Goal: Information Seeking & Learning: Learn about a topic

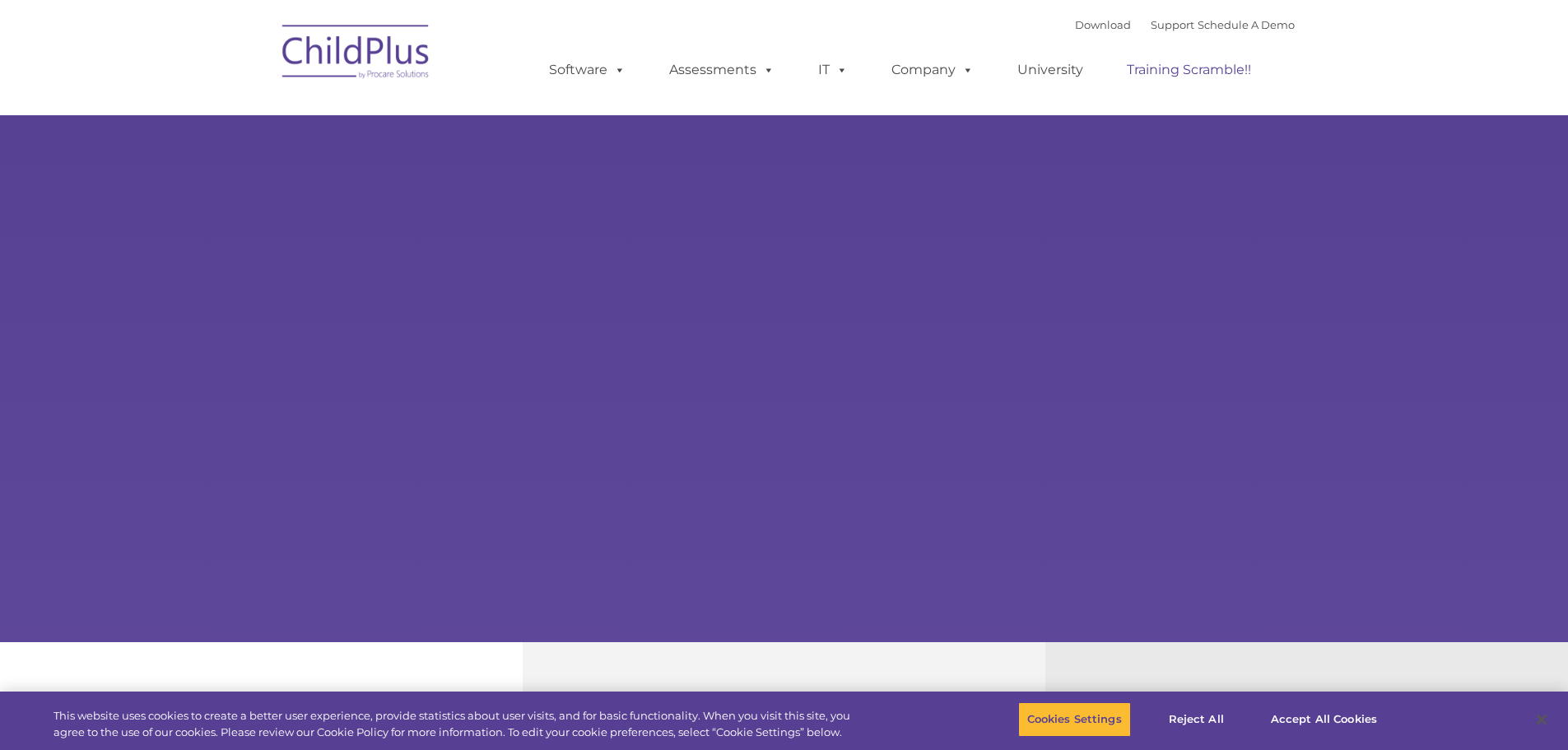
select select "MEDIUM"
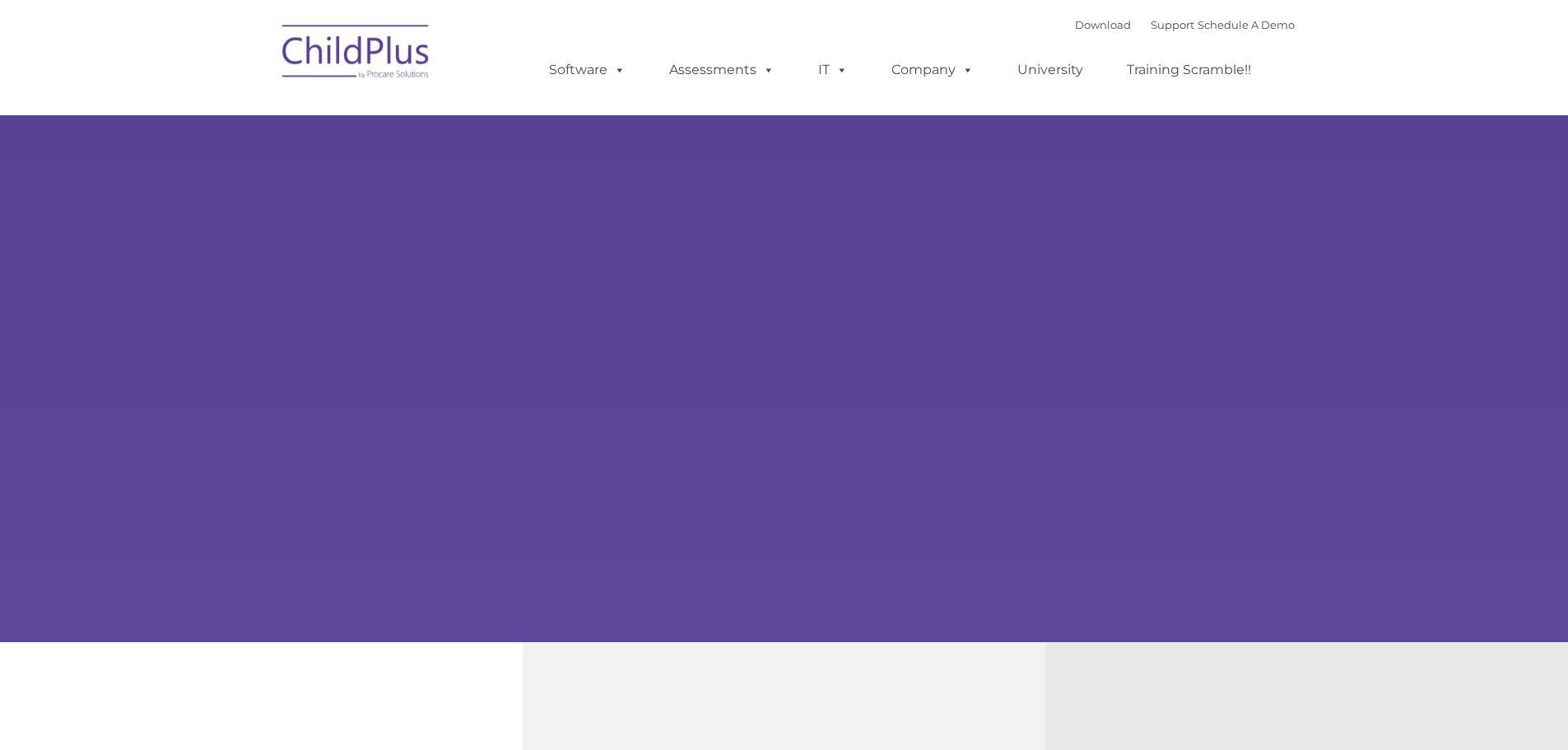
type input ""
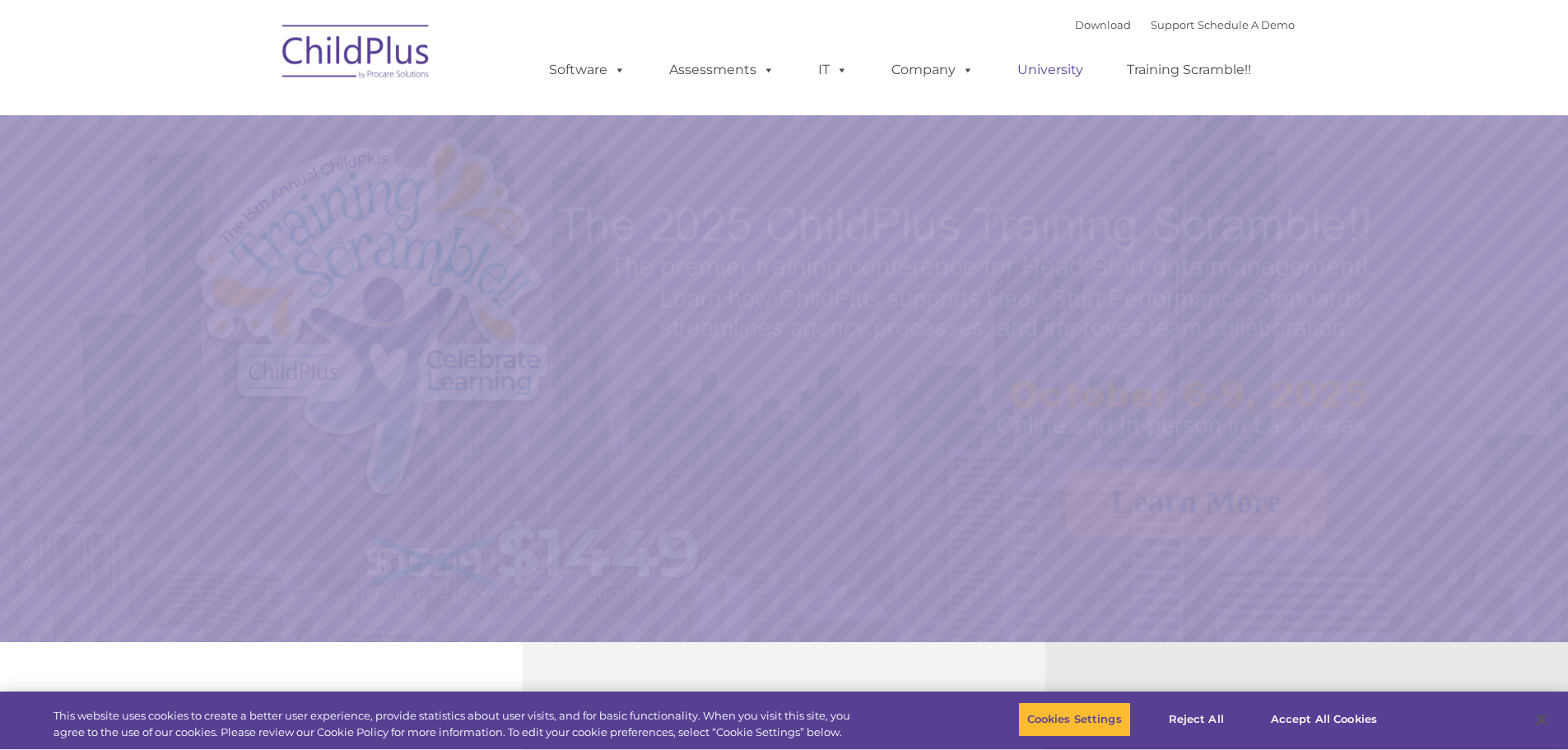
select select "MEDIUM"
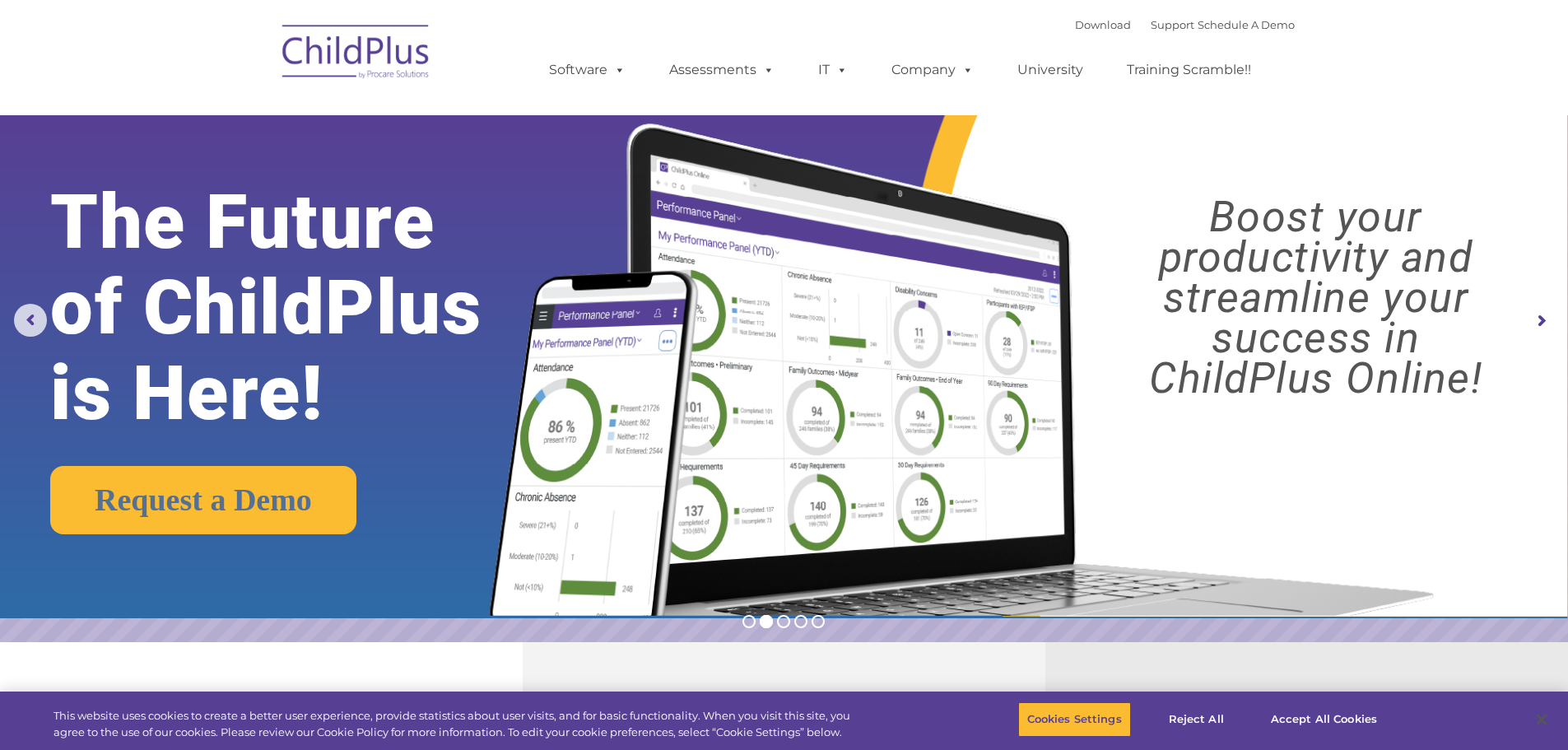
click at [376, 51] on img at bounding box center [356, 54] width 164 height 83
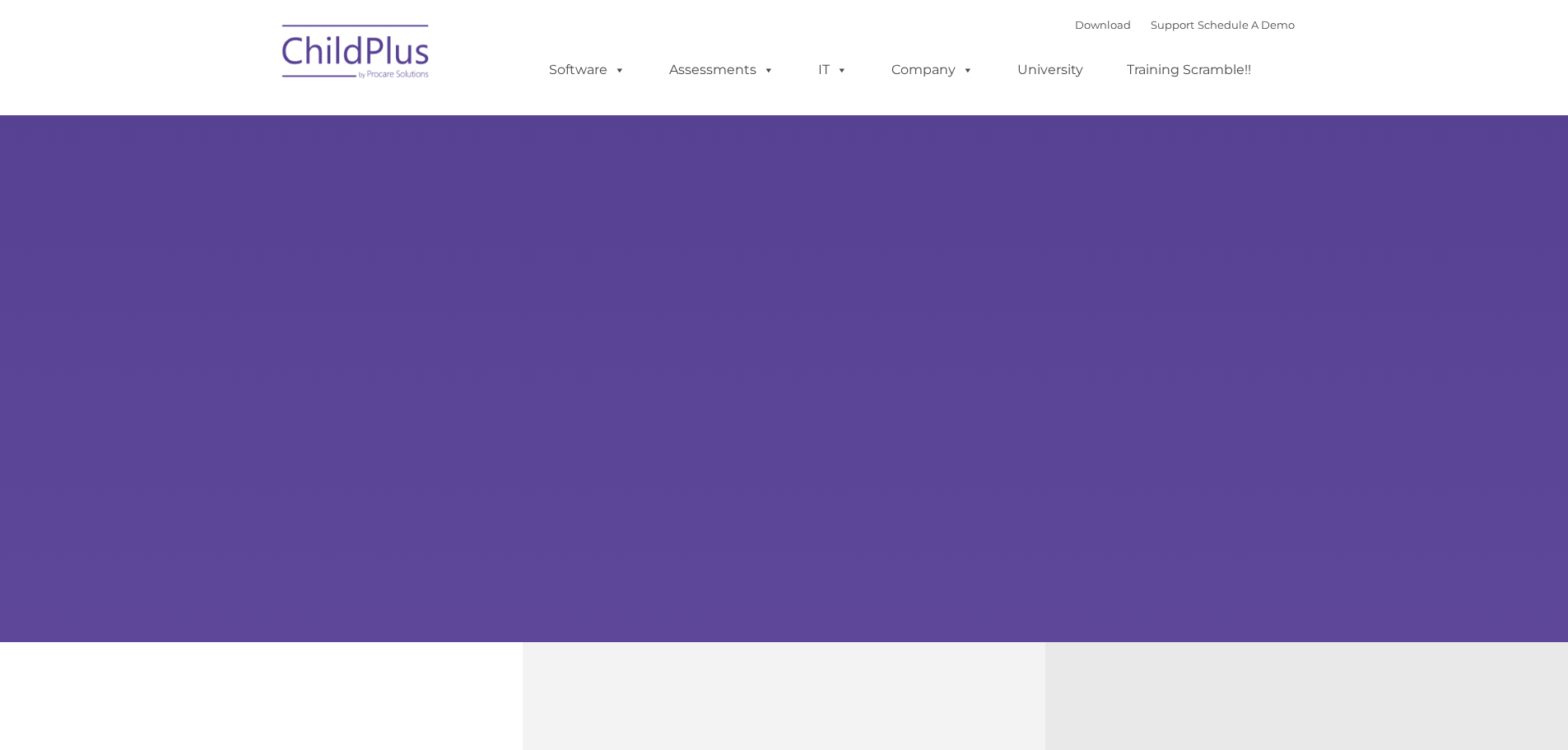
type input ""
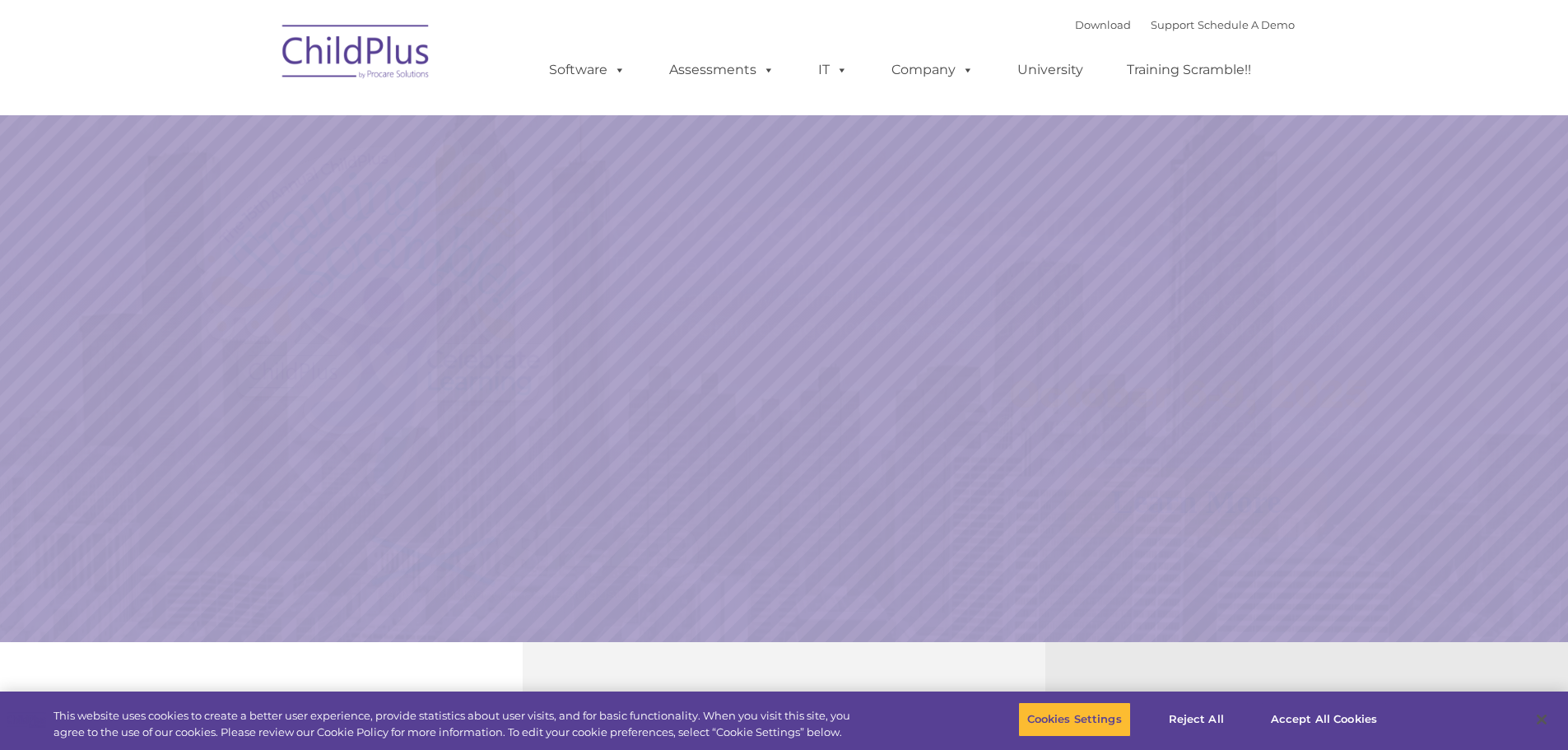
select select "MEDIUM"
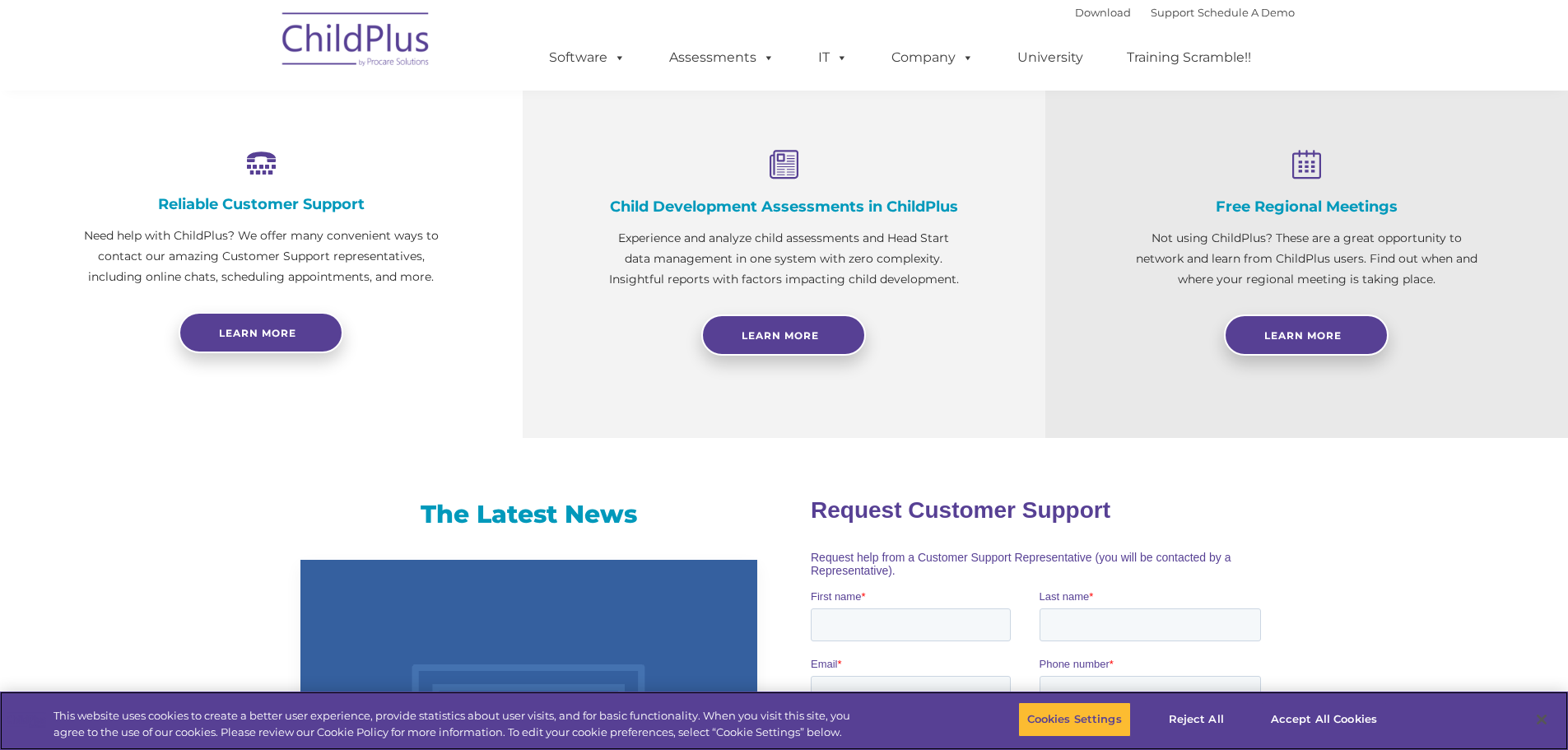
scroll to position [601, 0]
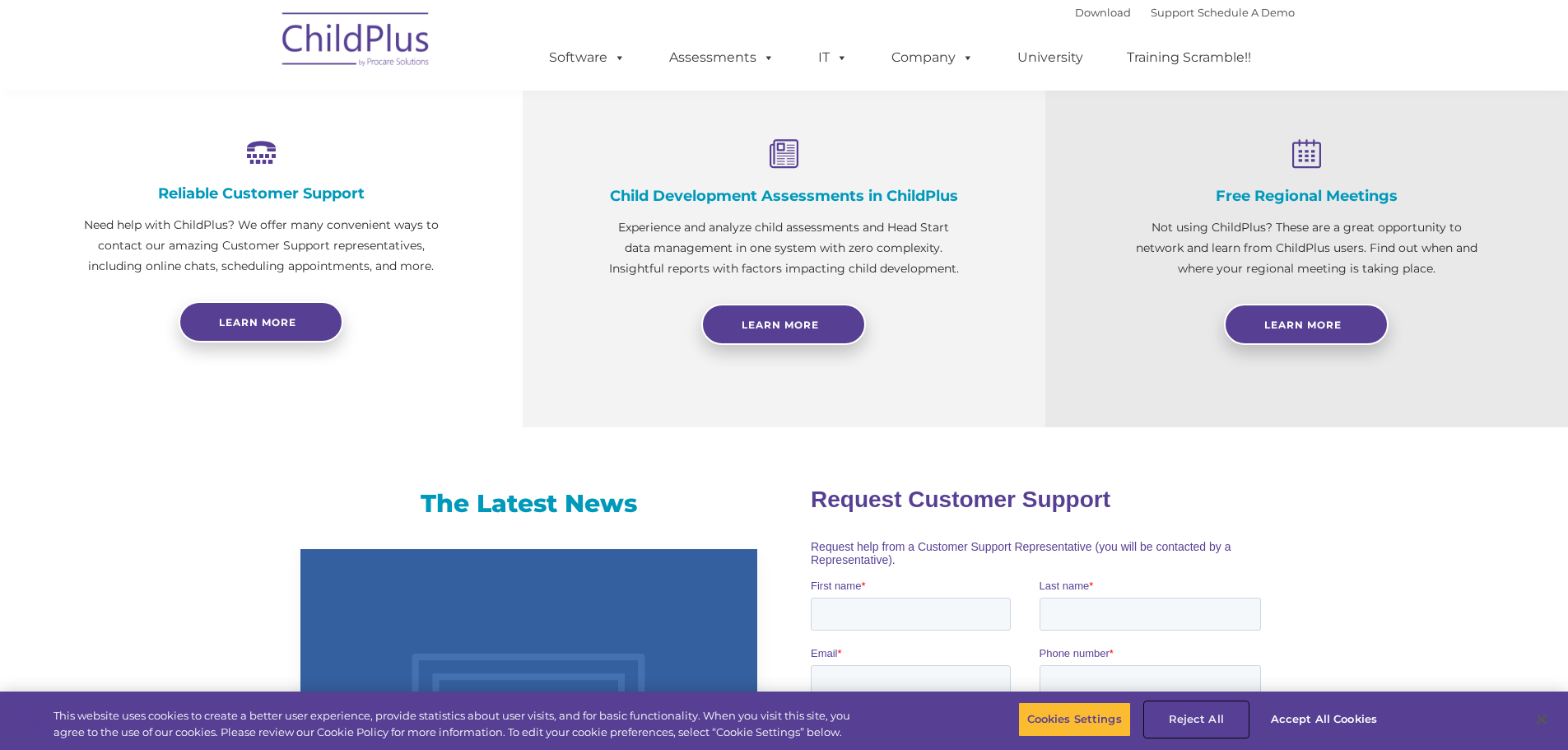
click at [1212, 720] on button "Reject All" at bounding box center [1196, 718] width 103 height 34
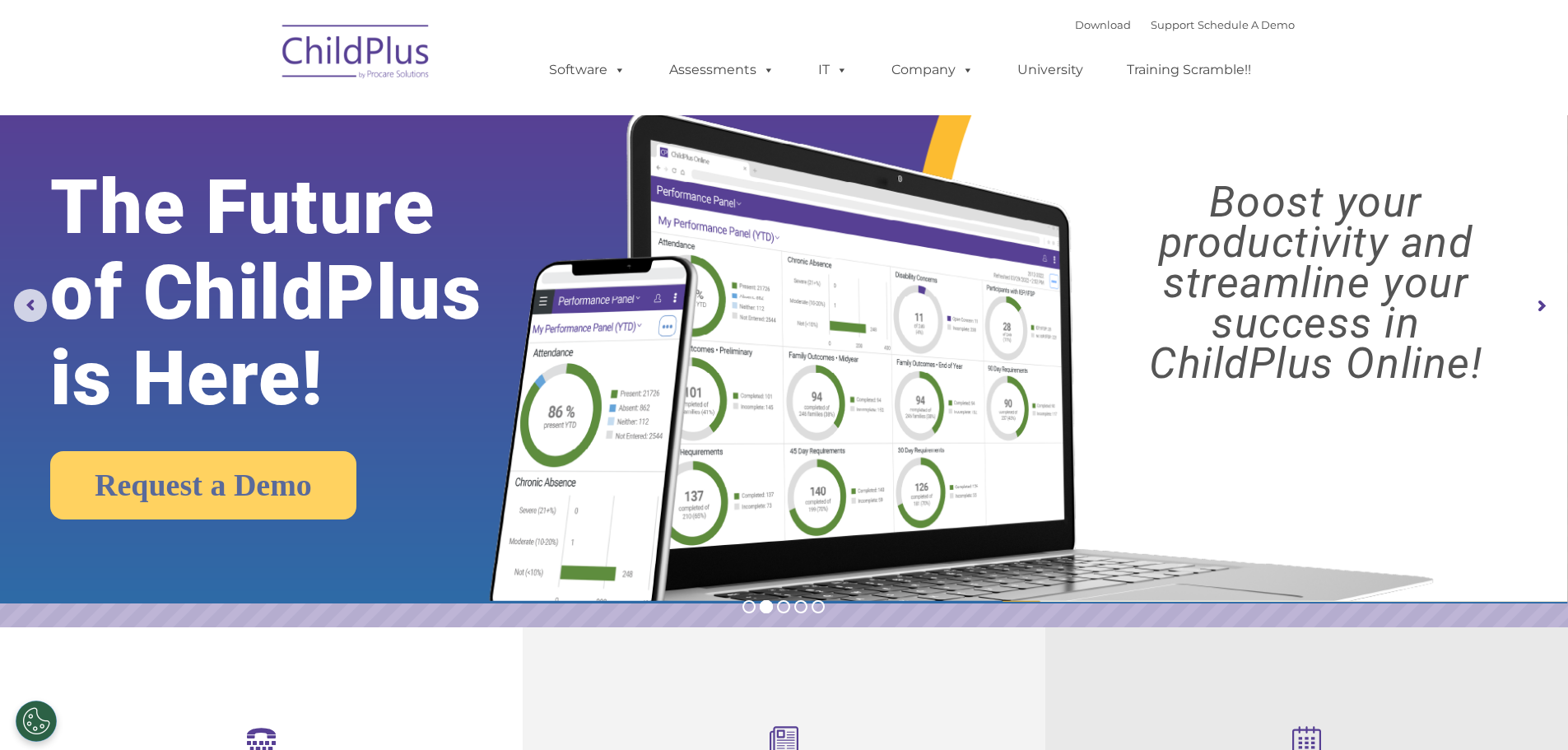
scroll to position [0, 0]
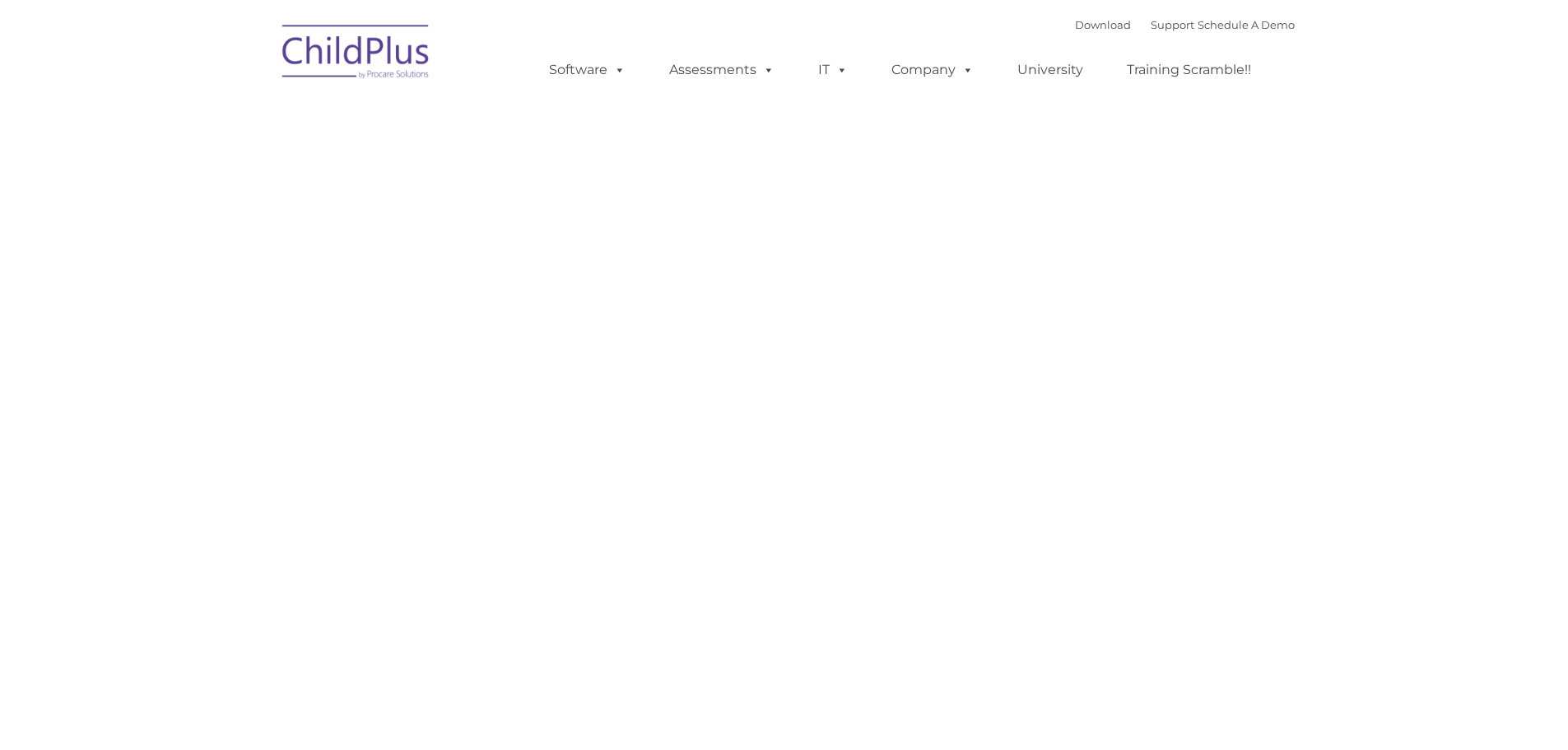
type input ""
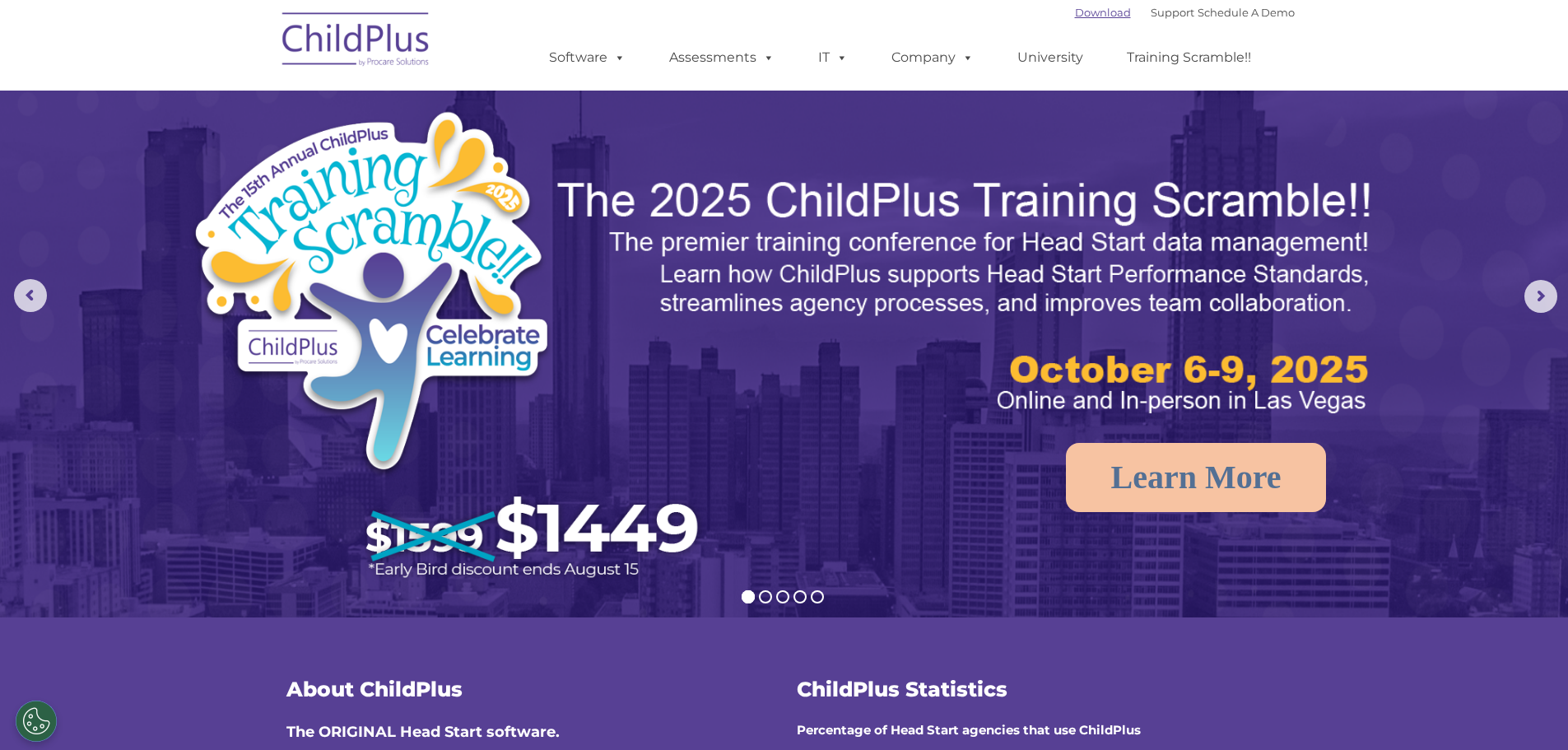
click at [1088, 19] on link "Download" at bounding box center [1103, 12] width 56 height 13
click at [618, 65] on span at bounding box center [616, 57] width 19 height 16
click at [606, 58] on link "Software" at bounding box center [588, 57] width 110 height 32
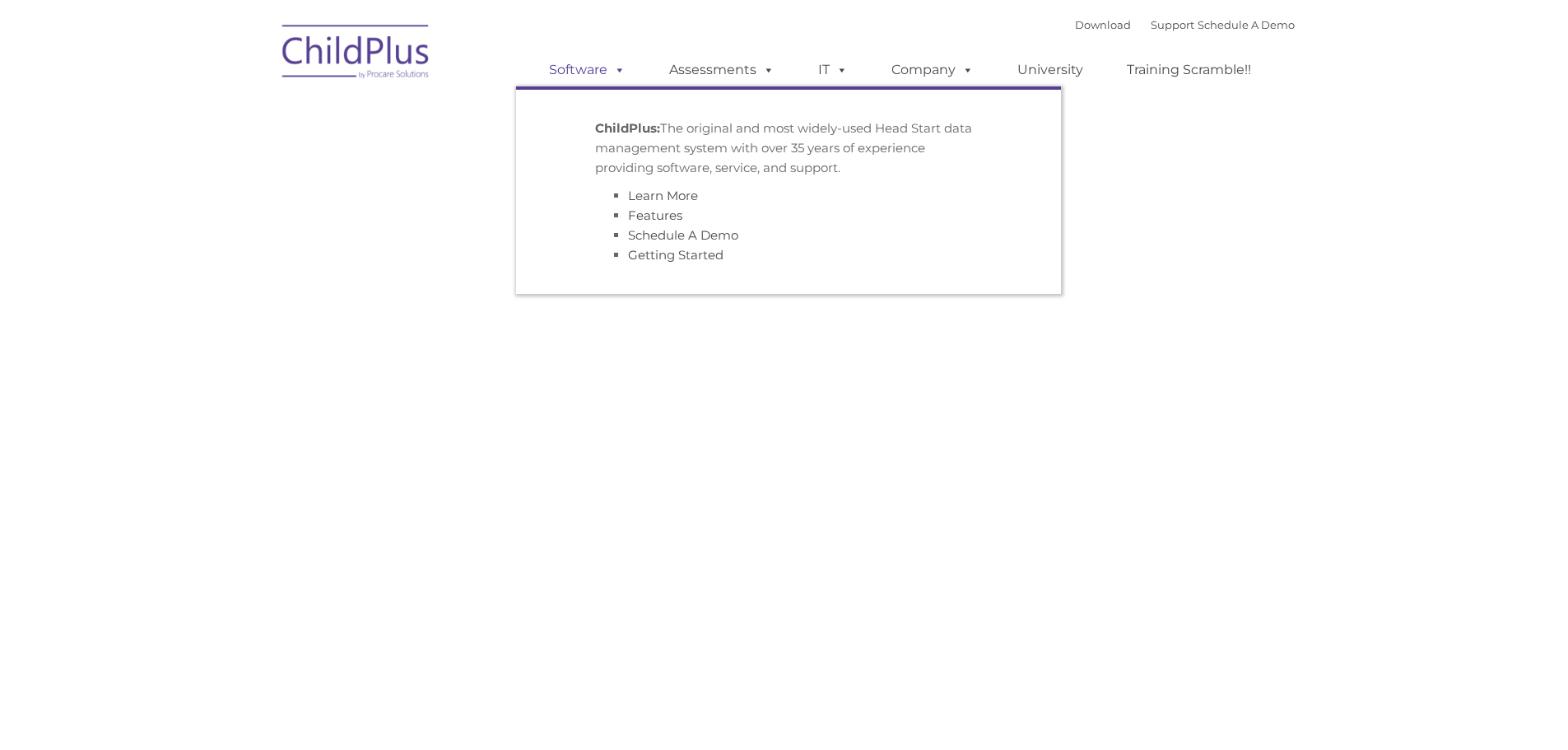
type input ""
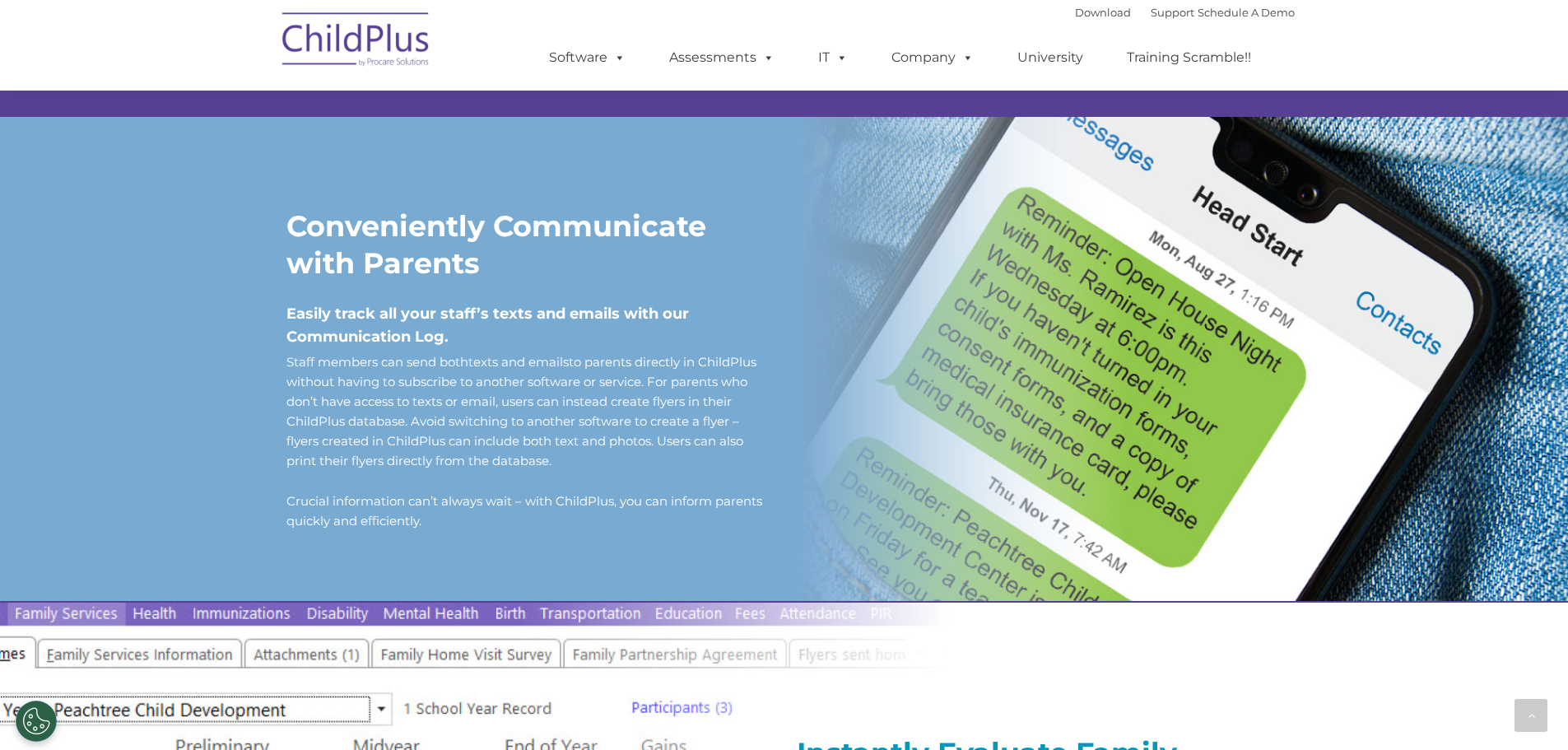
scroll to position [1283, 0]
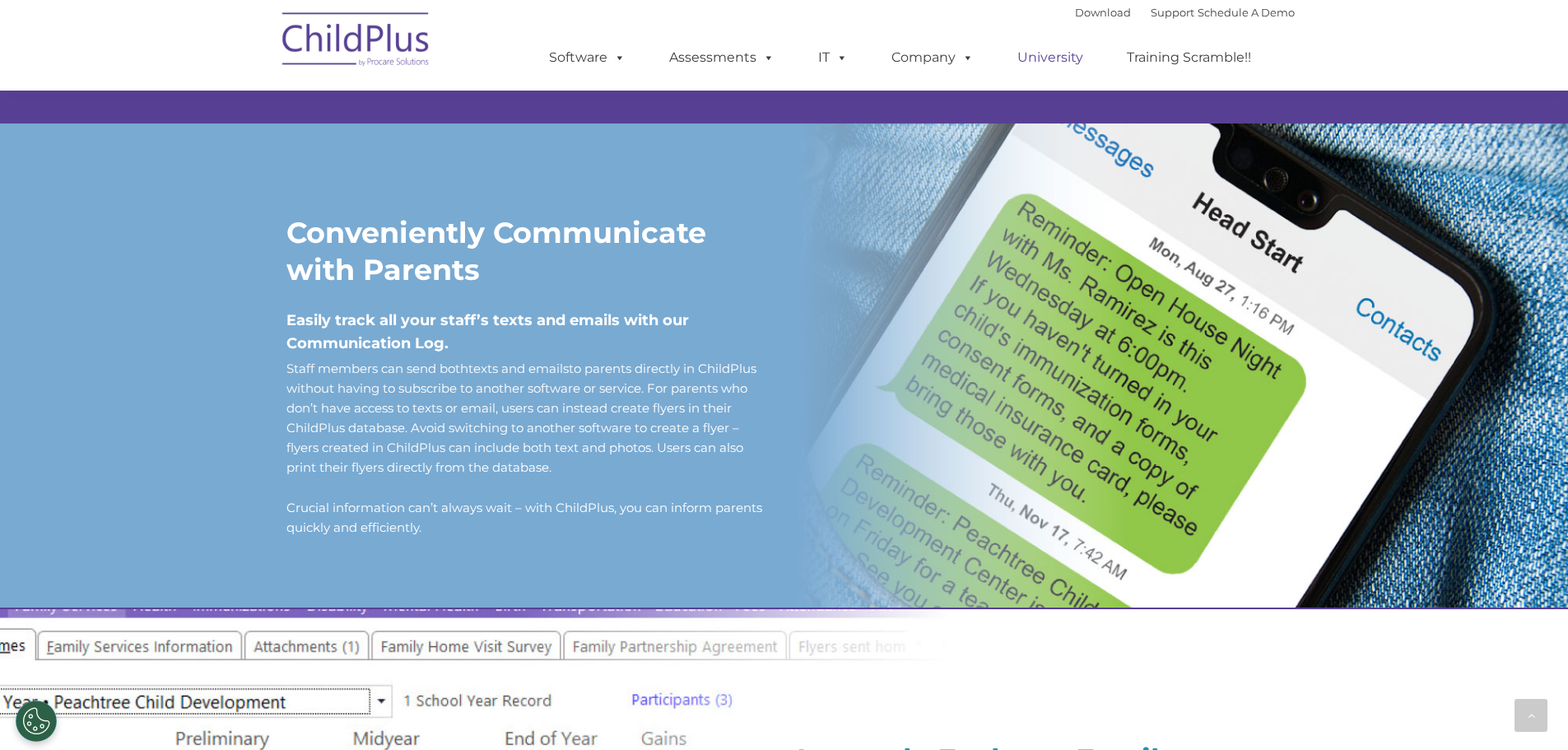
click at [1063, 54] on link "University" at bounding box center [1050, 57] width 98 height 32
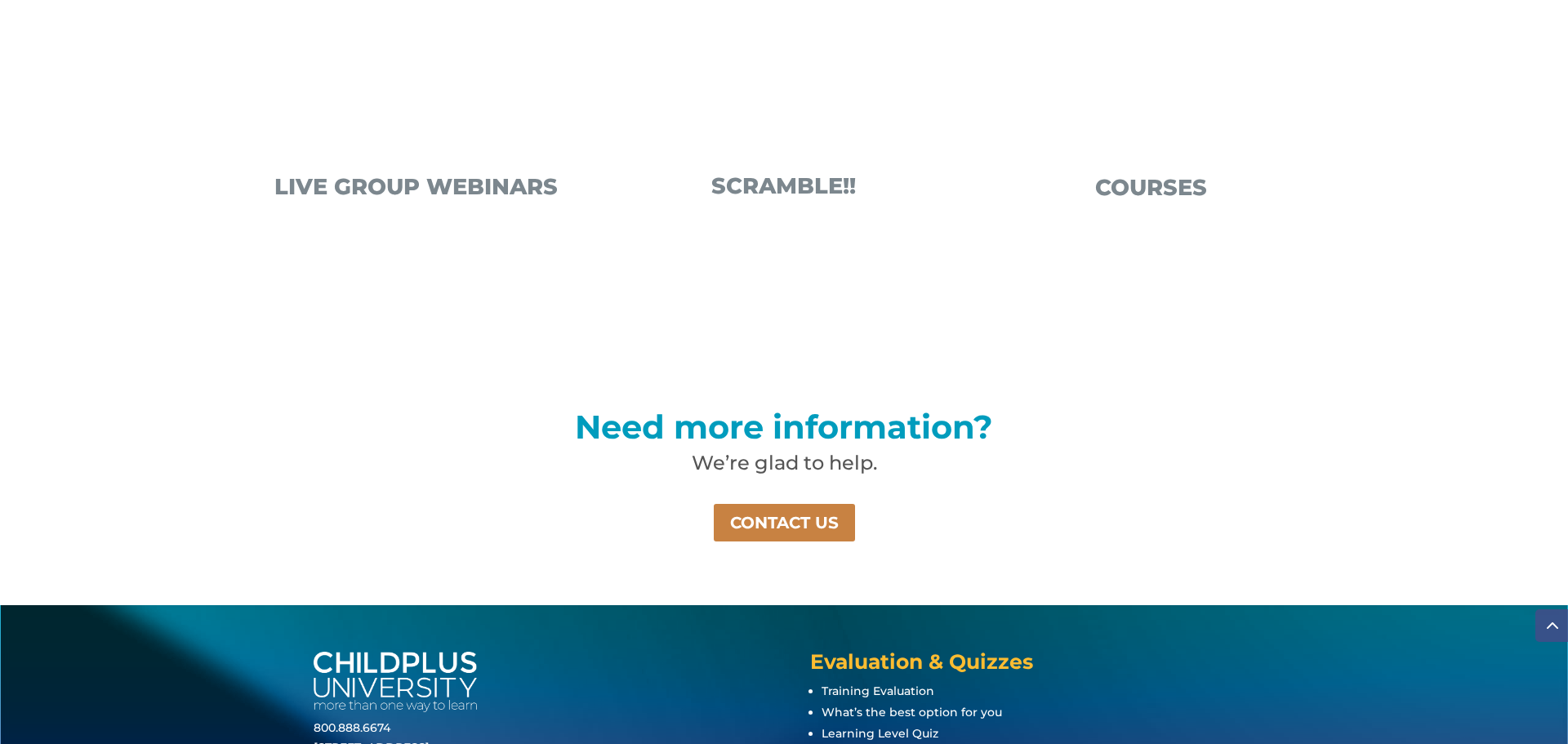
scroll to position [914, 0]
